Goal: Navigation & Orientation: Understand site structure

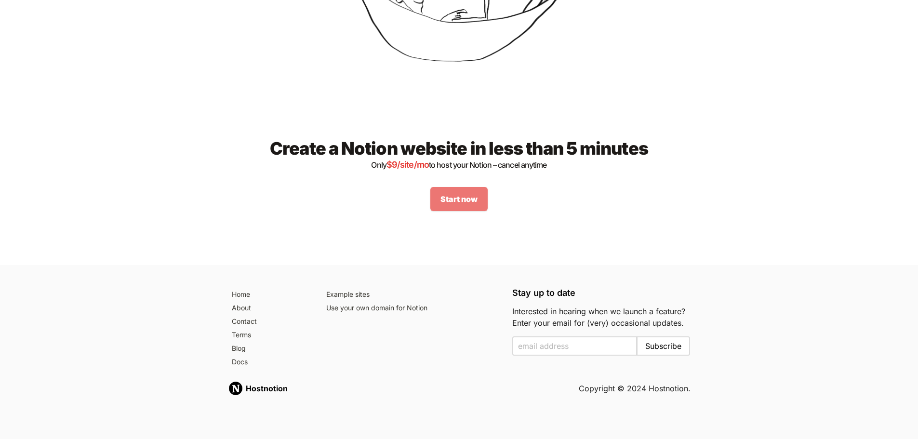
scroll to position [1231, 0]
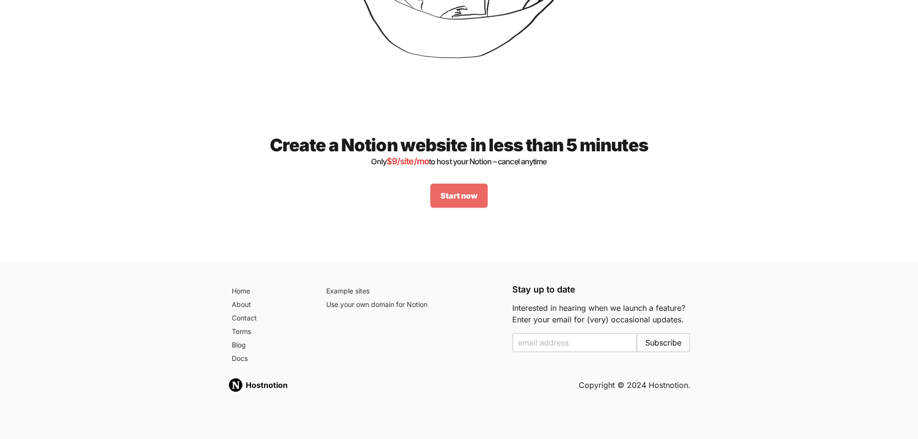
drag, startPoint x: 444, startPoint y: 195, endPoint x: 453, endPoint y: 198, distance: 9.8
click at [444, 195] on link "Start now" at bounding box center [458, 196] width 57 height 24
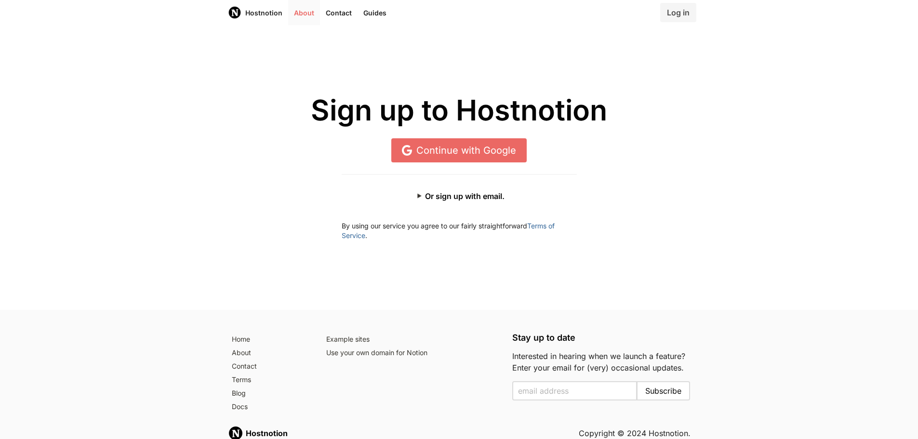
click at [305, 13] on link "About" at bounding box center [304, 12] width 32 height 25
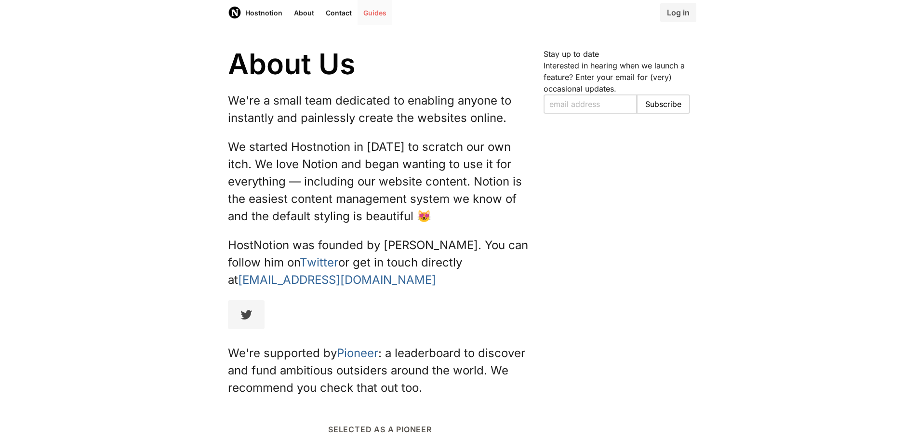
click at [369, 16] on link "Guides" at bounding box center [375, 12] width 35 height 25
click at [263, 12] on link "Hostnotion" at bounding box center [255, 12] width 66 height 25
